Goal: Find specific page/section: Find specific page/section

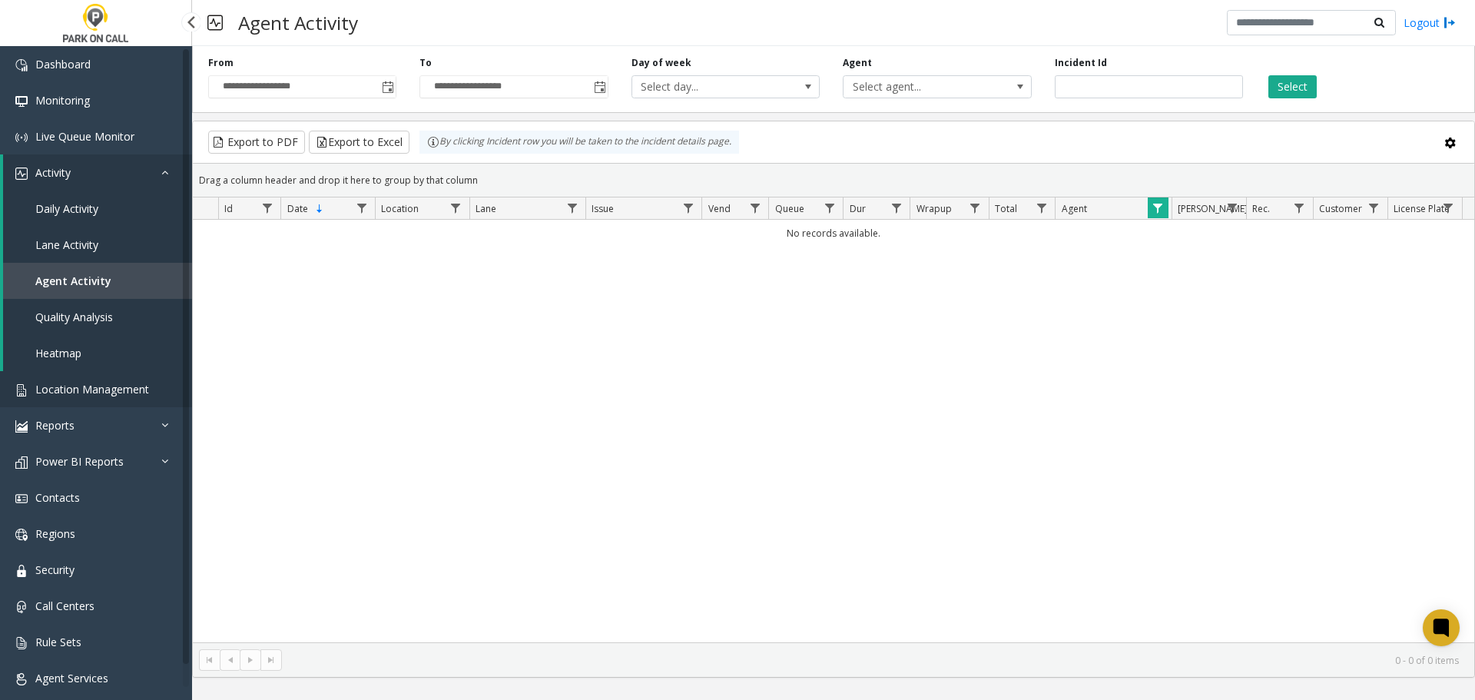
drag, startPoint x: 100, startPoint y: 389, endPoint x: 91, endPoint y: 392, distance: 9.5
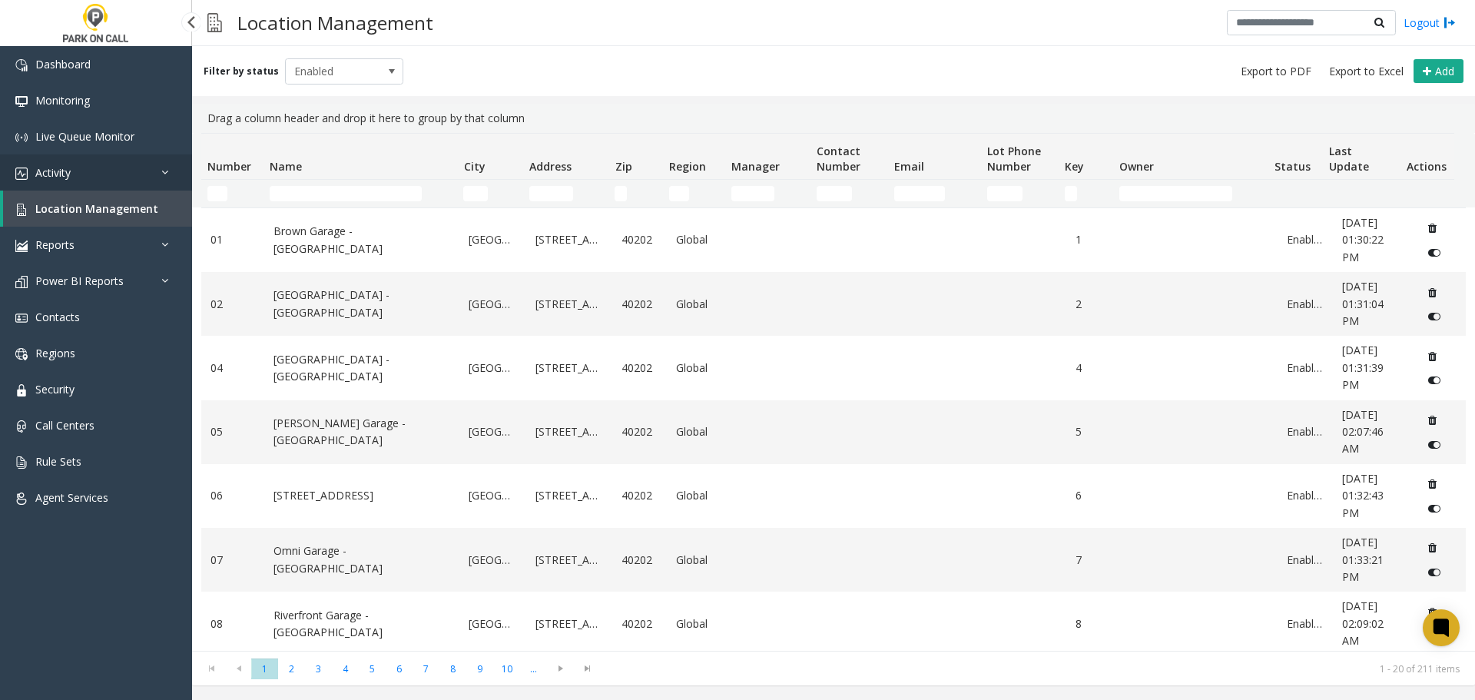
drag, startPoint x: 151, startPoint y: 172, endPoint x: 126, endPoint y: 192, distance: 32.3
click at [151, 171] on link "Activity" at bounding box center [96, 172] width 192 height 36
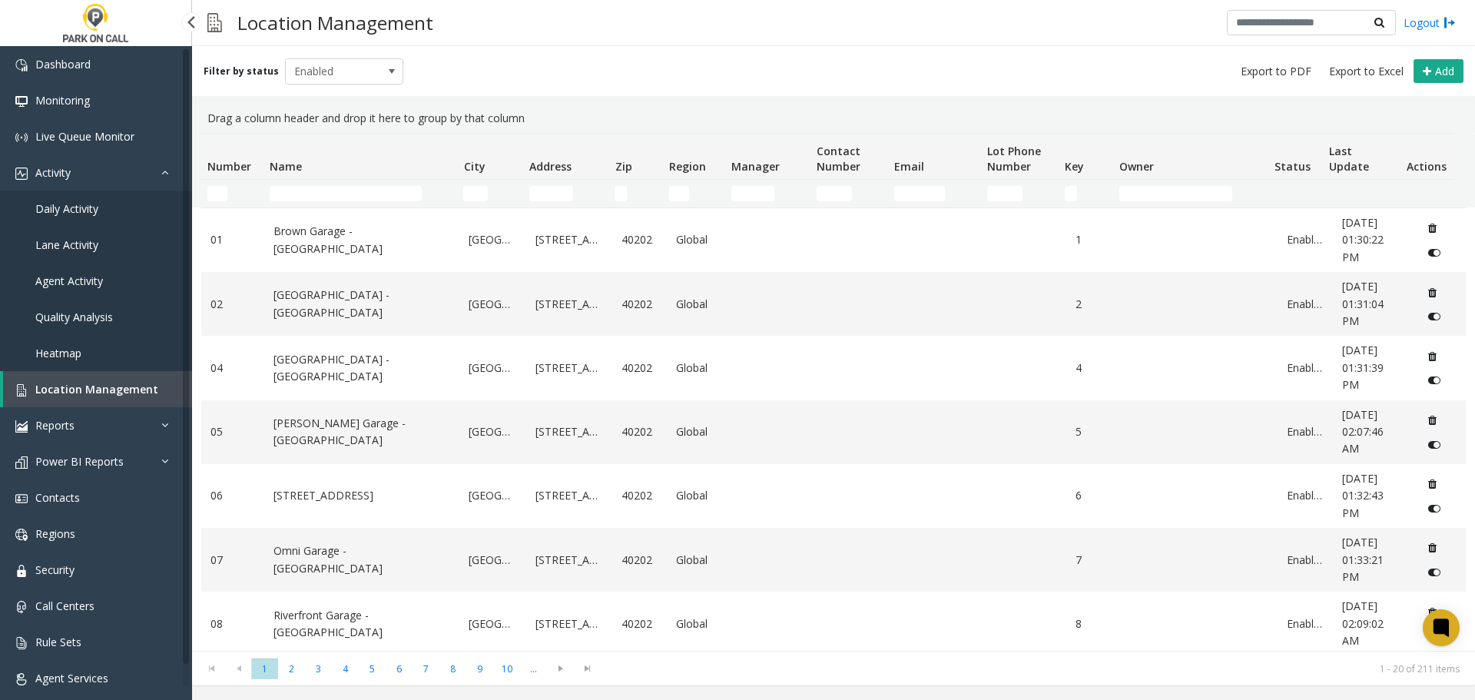
click at [82, 283] on span "Agent Activity" at bounding box center [69, 280] width 68 height 15
